Goal: Check status: Check status

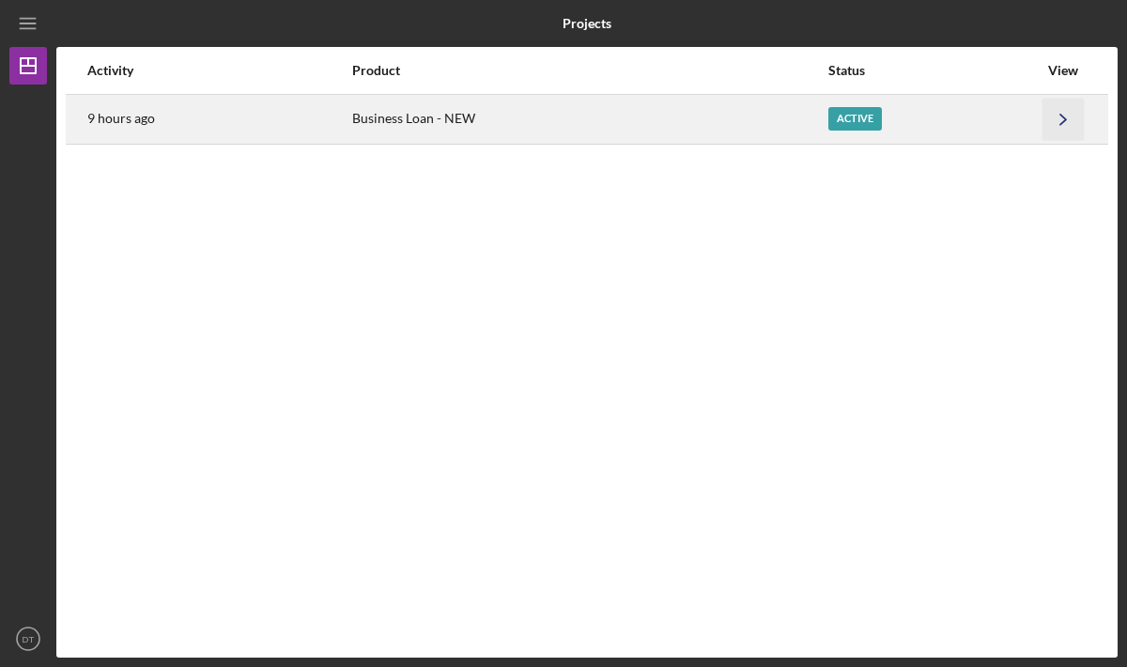
click at [1057, 124] on icon "Icon/Navigate" at bounding box center [1063, 119] width 42 height 42
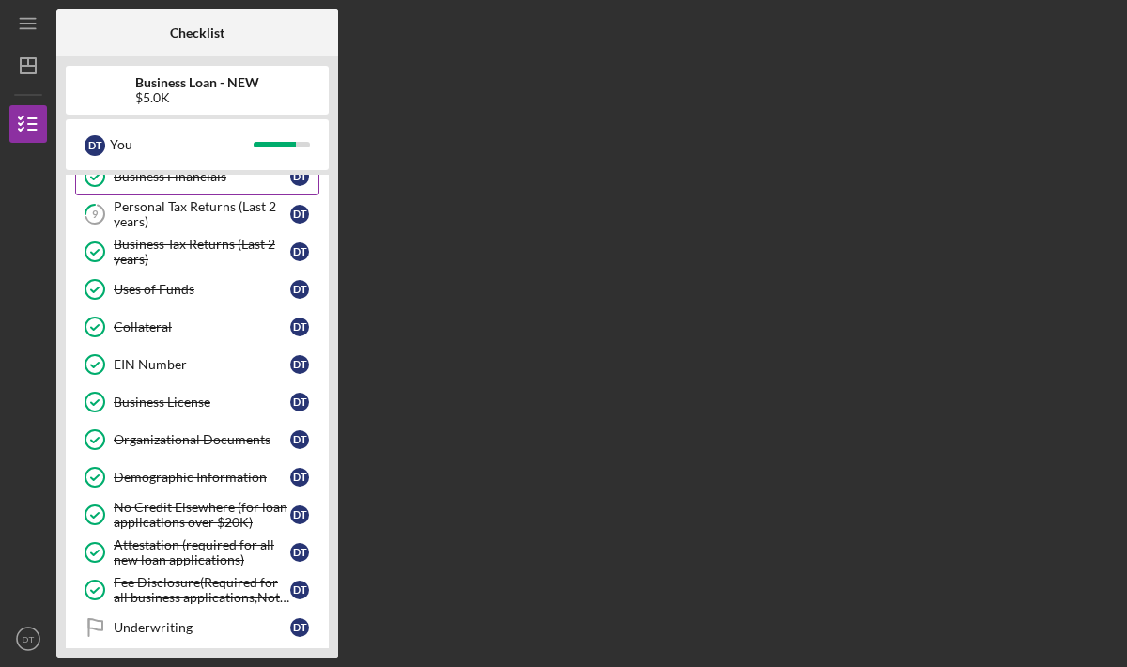
scroll to position [359, 0]
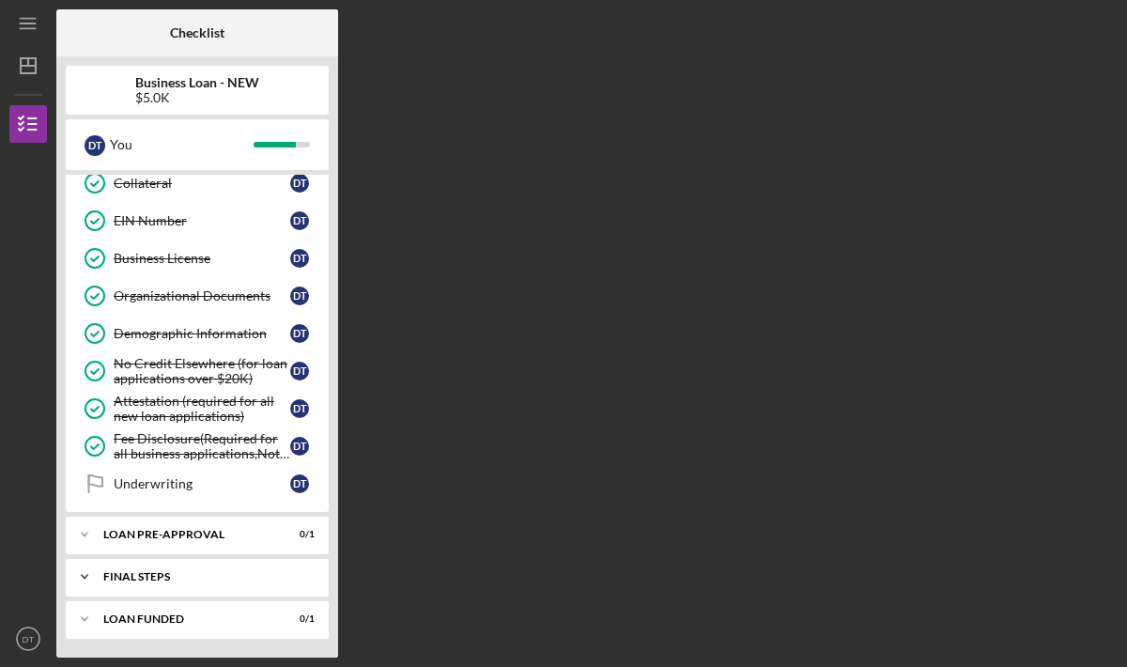
click at [174, 571] on div "FINAL STEPS" at bounding box center [204, 576] width 202 height 11
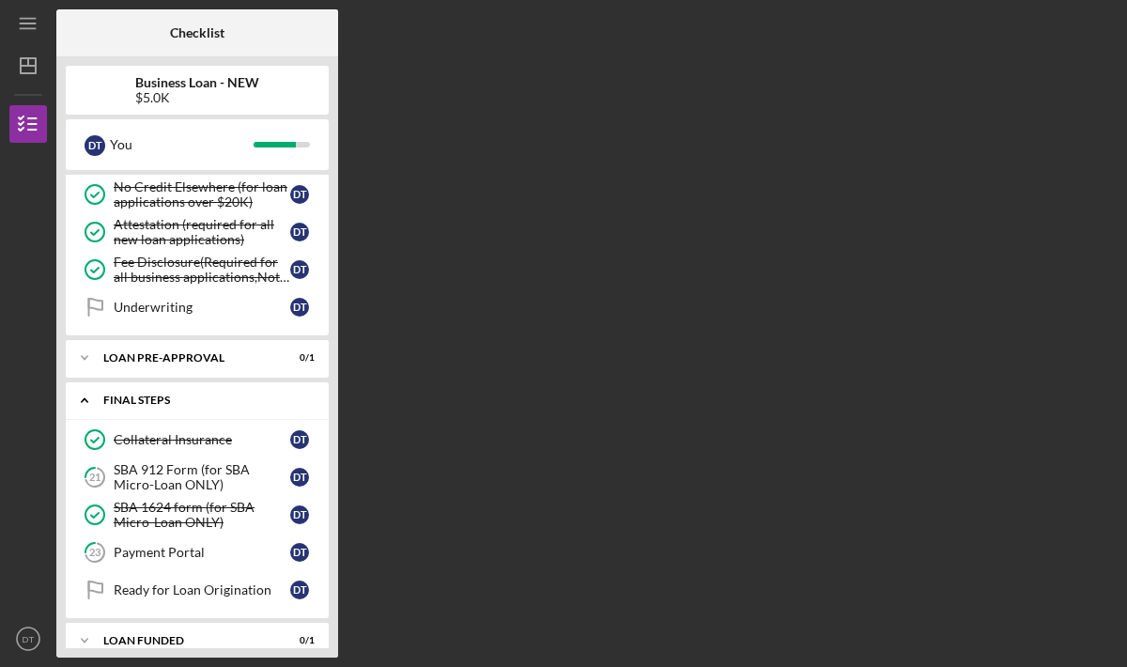
scroll to position [557, 0]
